Goal: Task Accomplishment & Management: Complete application form

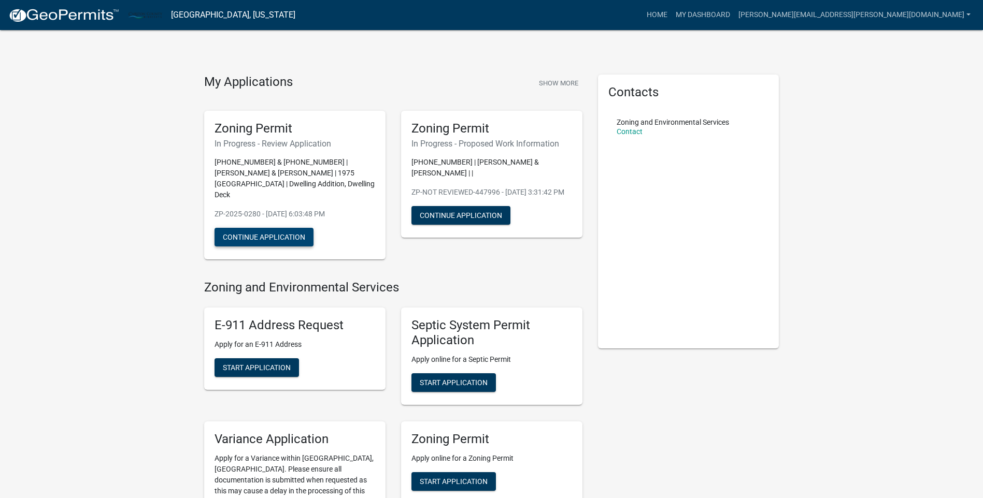
click at [261, 228] on button "Continue Application" at bounding box center [263, 237] width 99 height 19
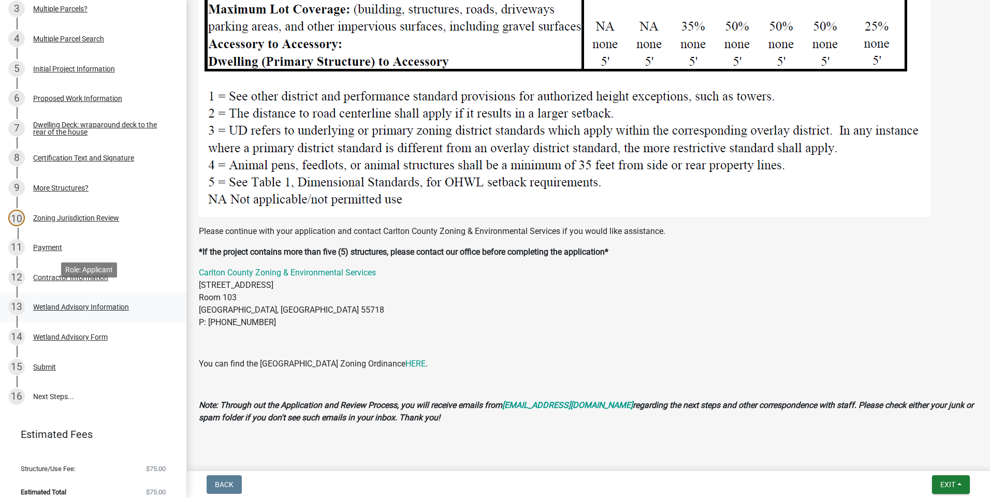
scroll to position [218, 0]
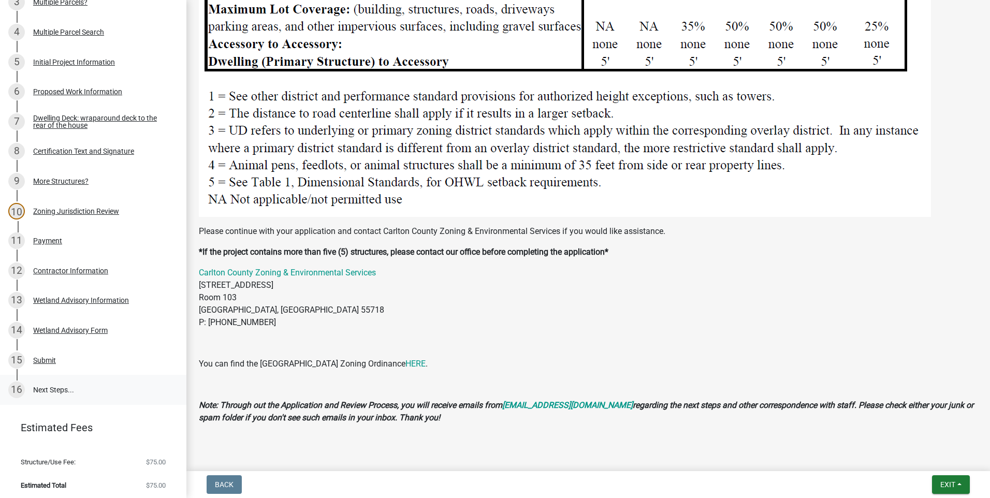
click at [50, 385] on link "16 Next Steps..." at bounding box center [93, 390] width 186 height 30
click at [53, 386] on link "16 Next Steps..." at bounding box center [93, 390] width 186 height 30
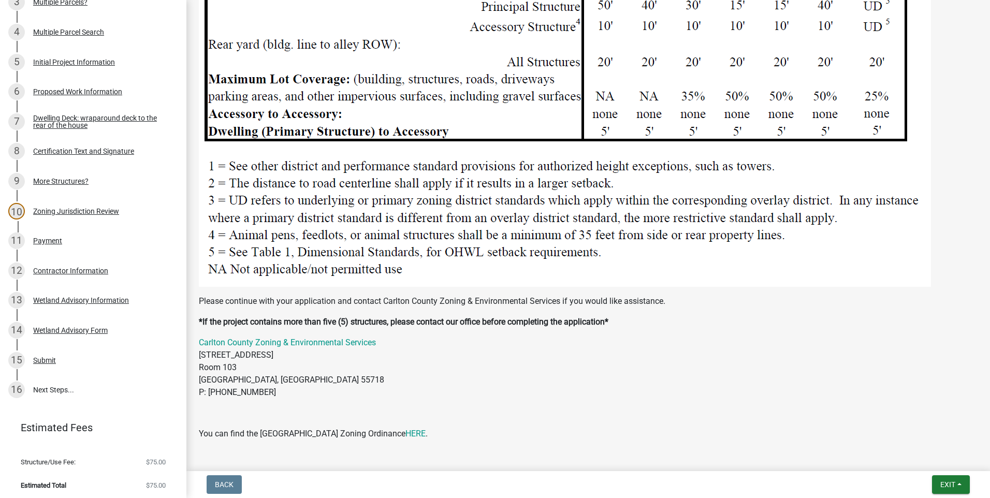
scroll to position [1416, 0]
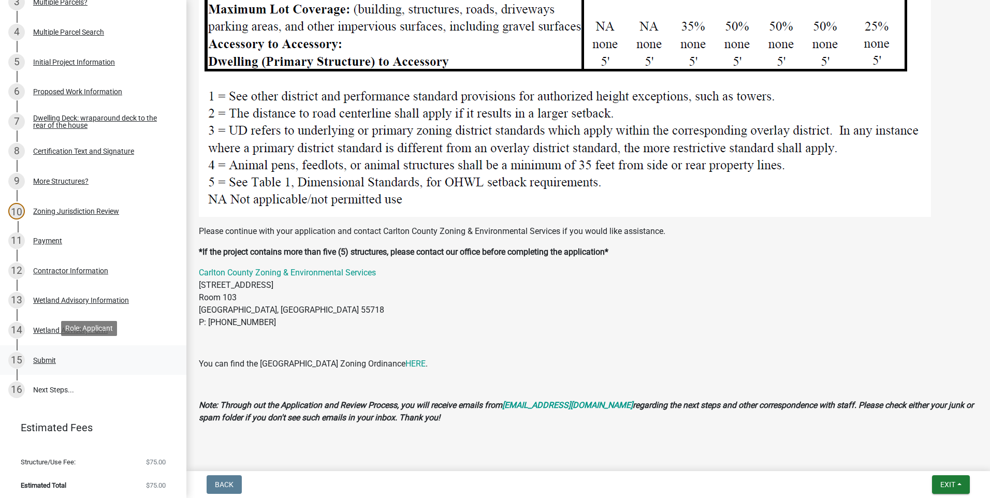
click at [48, 357] on div "Submit" at bounding box center [44, 360] width 23 height 7
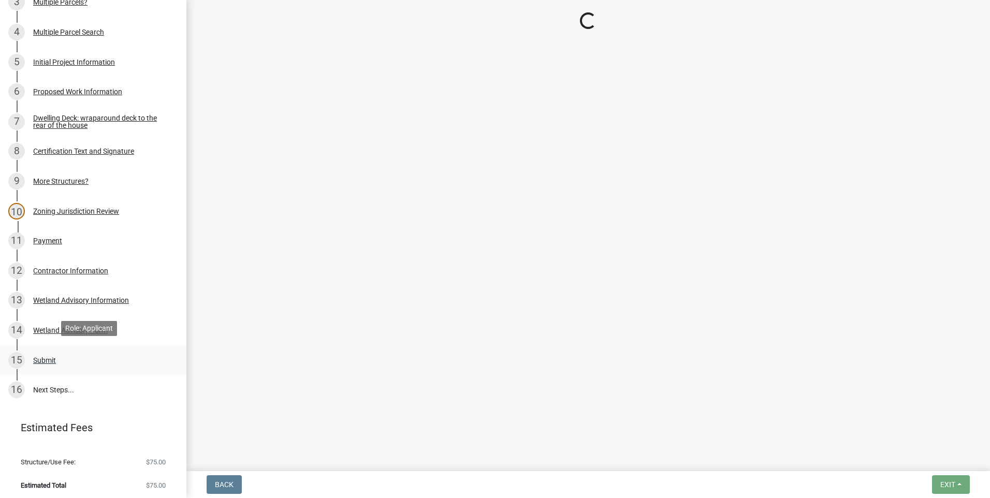
scroll to position [0, 0]
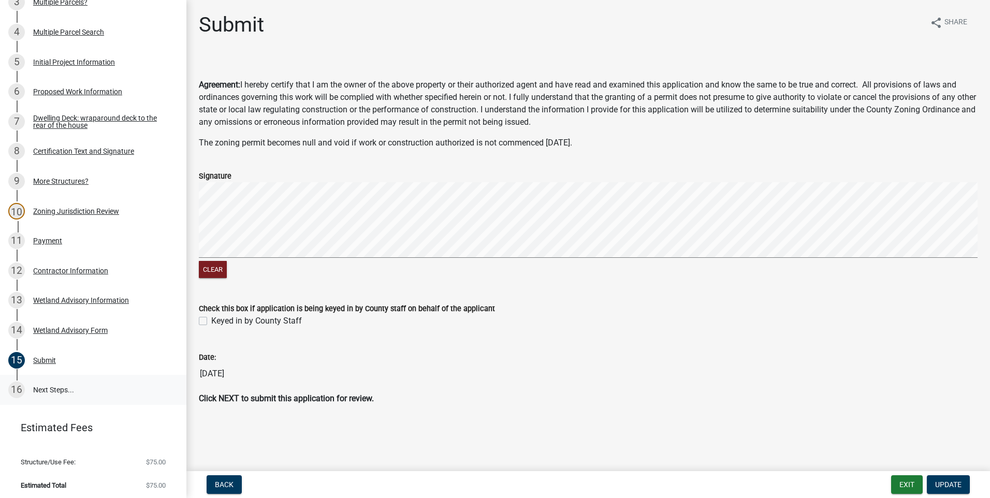
click at [37, 386] on link "16 Next Steps..." at bounding box center [93, 390] width 186 height 30
click at [15, 385] on div "16" at bounding box center [16, 390] width 17 height 17
click at [41, 385] on link "16 Next Steps..." at bounding box center [93, 390] width 186 height 30
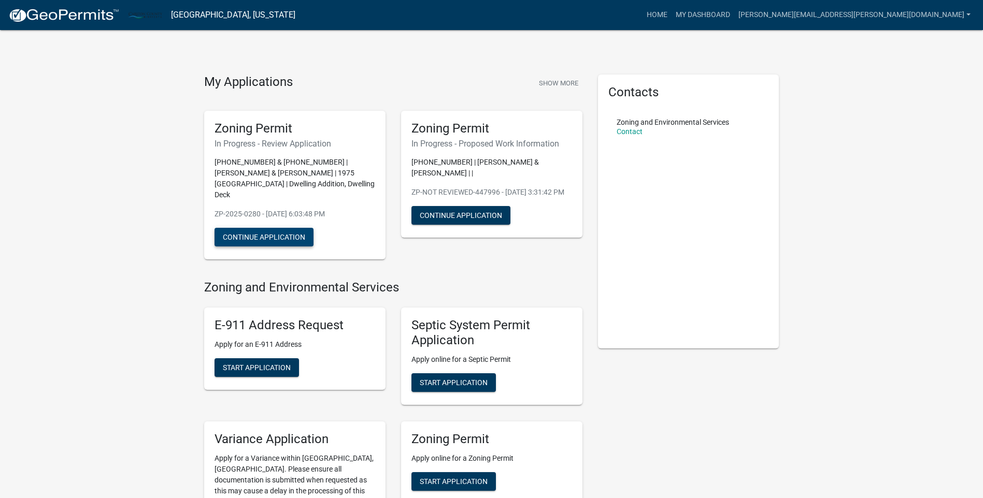
drag, startPoint x: 268, startPoint y: 223, endPoint x: 148, endPoint y: 222, distance: 120.2
click at [149, 222] on div "My Applications Show More Zoning Permit In Progress - Review Application [PHONE…" at bounding box center [491, 389] width 983 height 778
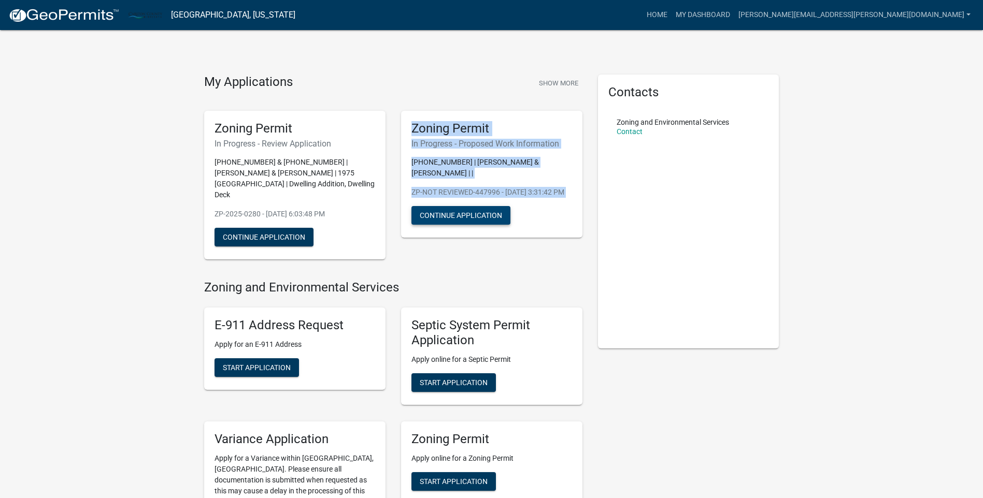
drag, startPoint x: 354, startPoint y: 212, endPoint x: 419, endPoint y: 211, distance: 64.8
click at [419, 211] on div "Zoning Permit In Progress - Review Application [PHONE_NUMBER] & [PHONE_NUMBER] …" at bounding box center [393, 186] width 394 height 166
drag, startPoint x: 419, startPoint y: 211, endPoint x: 450, endPoint y: 213, distance: 31.1
click at [450, 212] on button "Continue Application" at bounding box center [460, 215] width 99 height 19
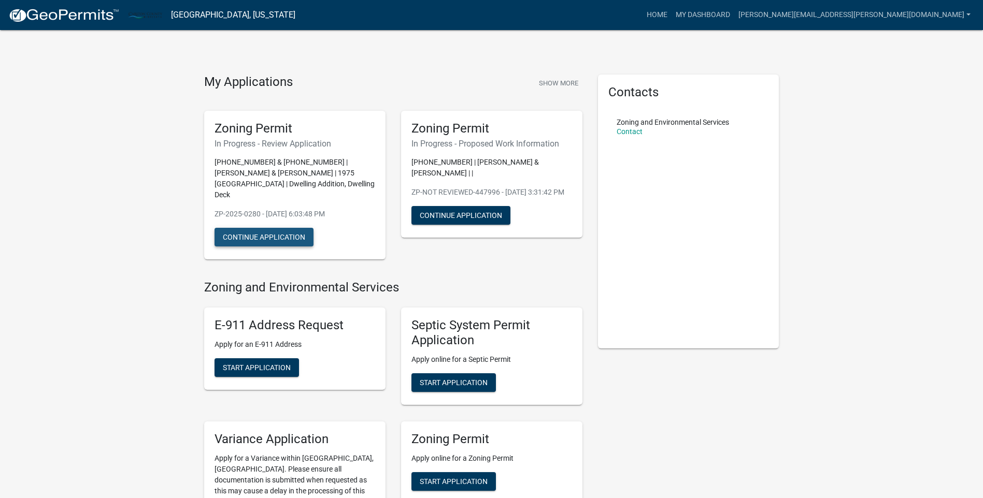
click at [243, 228] on button "Continue Application" at bounding box center [263, 237] width 99 height 19
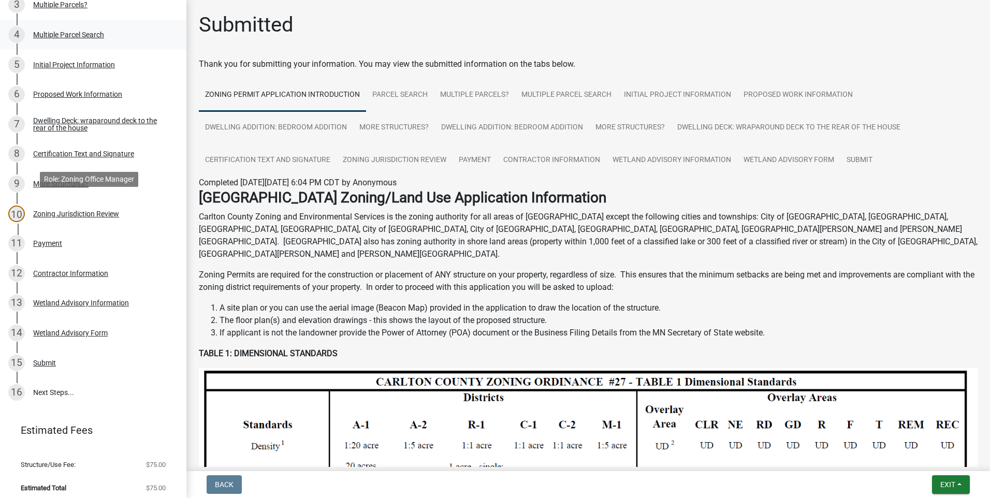
scroll to position [218, 0]
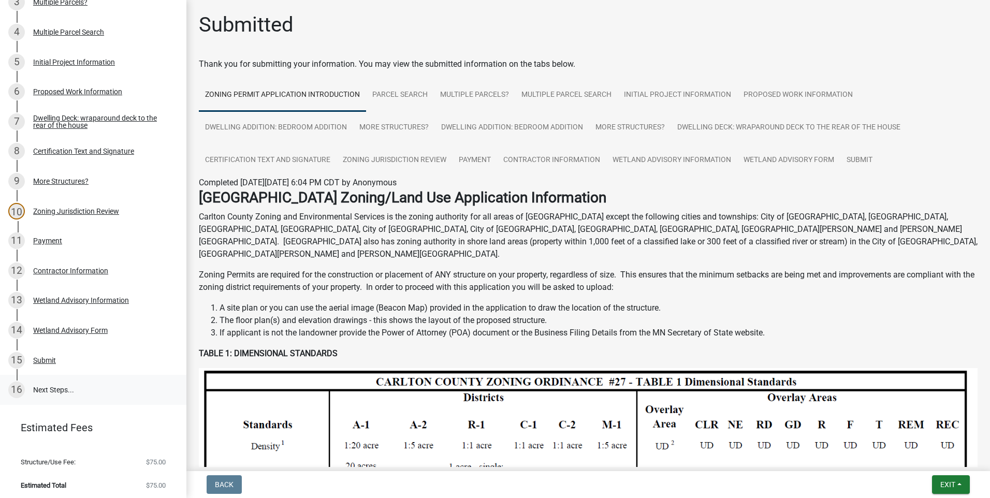
click at [50, 385] on link "16 Next Steps..." at bounding box center [93, 390] width 186 height 30
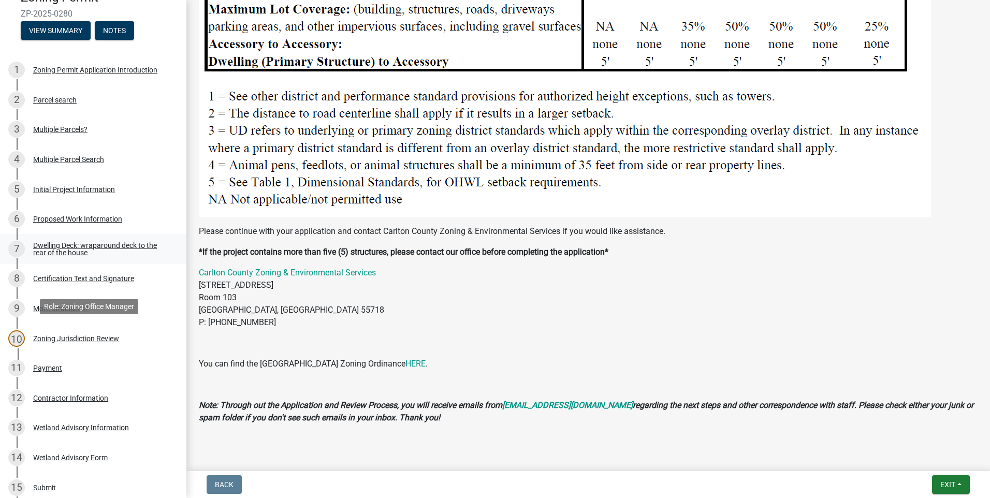
scroll to position [0, 0]
